Goal: Transaction & Acquisition: Purchase product/service

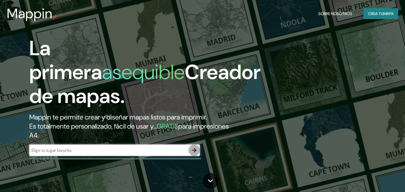
click at [195, 147] on icon "button" at bounding box center [194, 150] width 7 height 7
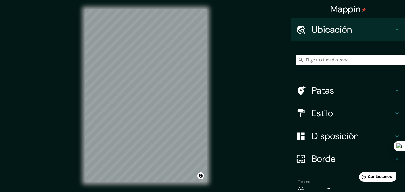
click at [323, 110] on font "Estilo" at bounding box center [322, 113] width 21 height 12
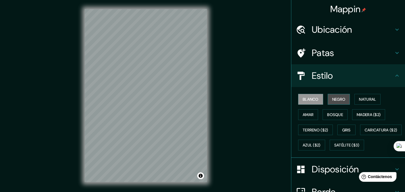
click at [332, 97] on font "Negro" at bounding box center [338, 99] width 13 height 5
click at [307, 98] on font "Blanco" at bounding box center [310, 99] width 16 height 5
click at [342, 25] on font "Ubicación" at bounding box center [332, 30] width 40 height 12
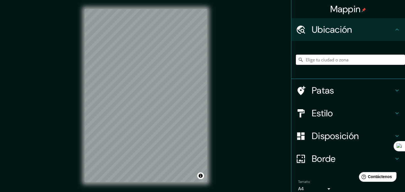
click at [331, 60] on input "Elige tu ciudad o zona" at bounding box center [350, 60] width 109 height 10
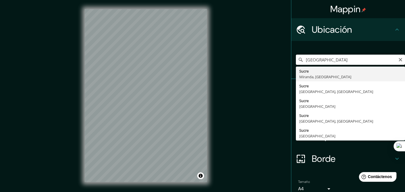
type input "[GEOGRAPHIC_DATA]"
drag, startPoint x: 356, startPoint y: 66, endPoint x: 324, endPoint y: 60, distance: 32.8
click at [324, 60] on div "[GEOGRAPHIC_DATA] [GEOGRAPHIC_DATA] [GEOGRAPHIC_DATA], [GEOGRAPHIC_DATA] [GEOGR…" at bounding box center [350, 60] width 109 height 10
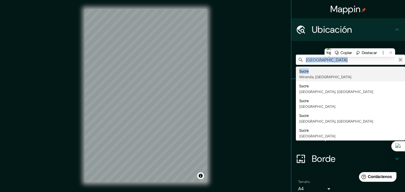
click at [398, 61] on icon "Claro" at bounding box center [400, 59] width 5 height 5
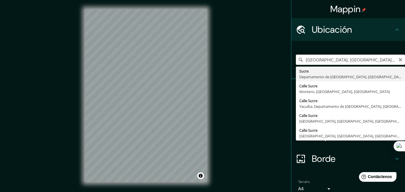
type input "[GEOGRAPHIC_DATA], Departamento de [GEOGRAPHIC_DATA], [GEOGRAPHIC_DATA]"
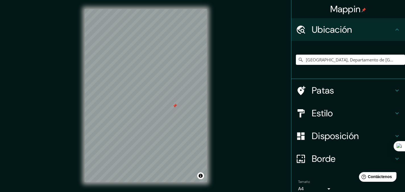
click at [316, 89] on font "Patas" at bounding box center [323, 90] width 22 height 12
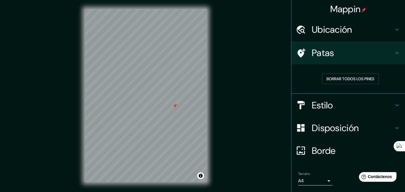
click at [341, 10] on font "Mappin" at bounding box center [345, 9] width 30 height 12
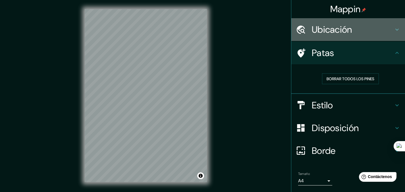
click at [324, 31] on font "Ubicación" at bounding box center [332, 30] width 40 height 12
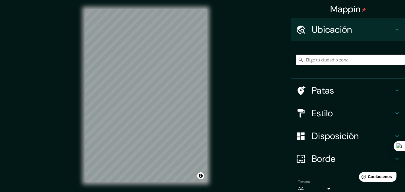
click at [326, 58] on input "Elige tu ciudad o zona" at bounding box center [350, 60] width 109 height 10
click at [321, 60] on input "Elige tu ciudad o zona" at bounding box center [350, 60] width 109 height 10
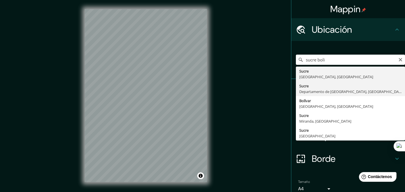
type input "[GEOGRAPHIC_DATA], Departamento de [GEOGRAPHIC_DATA], [GEOGRAPHIC_DATA]"
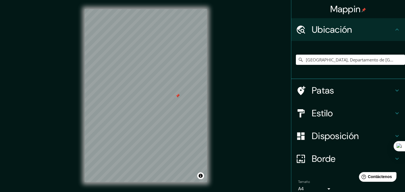
scroll to position [26, 0]
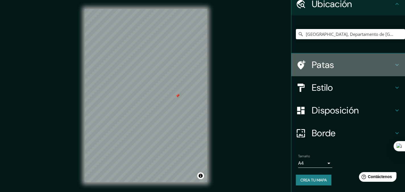
click at [329, 64] on font "Patas" at bounding box center [323, 65] width 22 height 12
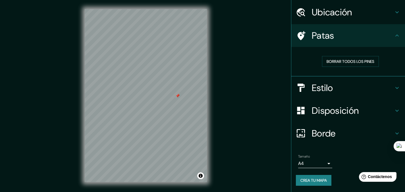
scroll to position [18, 0]
click at [330, 62] on font "Borrar todos los pines" at bounding box center [350, 60] width 48 height 5
click at [317, 110] on font "Disposición" at bounding box center [335, 110] width 47 height 12
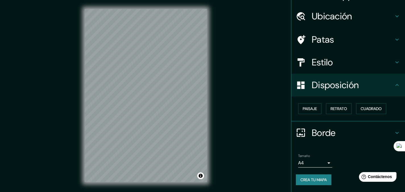
scroll to position [13, 0]
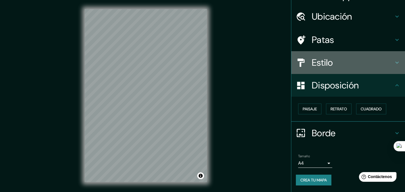
click at [320, 64] on font "Estilo" at bounding box center [322, 63] width 21 height 12
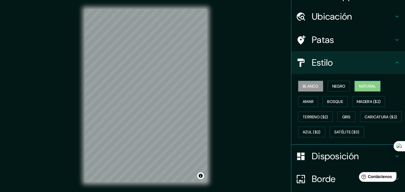
click at [359, 83] on font "Natural" at bounding box center [367, 85] width 17 height 5
click at [336, 101] on font "Bosque" at bounding box center [335, 101] width 16 height 5
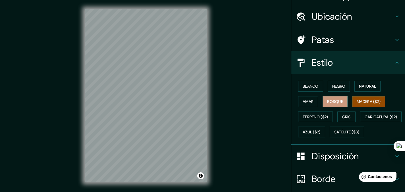
click at [365, 101] on font "Madera ($2)" at bounding box center [368, 101] width 24 height 5
click at [302, 85] on font "Blanco" at bounding box center [310, 85] width 16 height 5
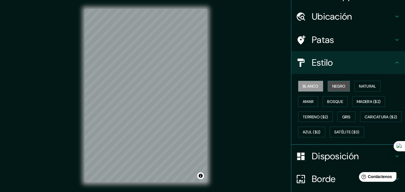
click at [332, 87] on font "Negro" at bounding box center [338, 85] width 13 height 5
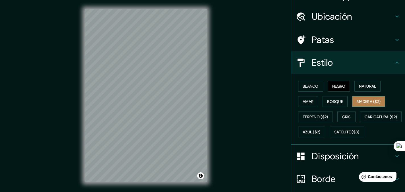
click at [356, 98] on font "Madera ($2)" at bounding box center [368, 101] width 24 height 7
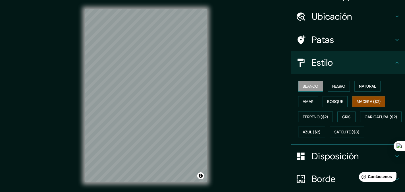
click at [302, 87] on font "Blanco" at bounding box center [310, 85] width 16 height 5
